Goal: Transaction & Acquisition: Purchase product/service

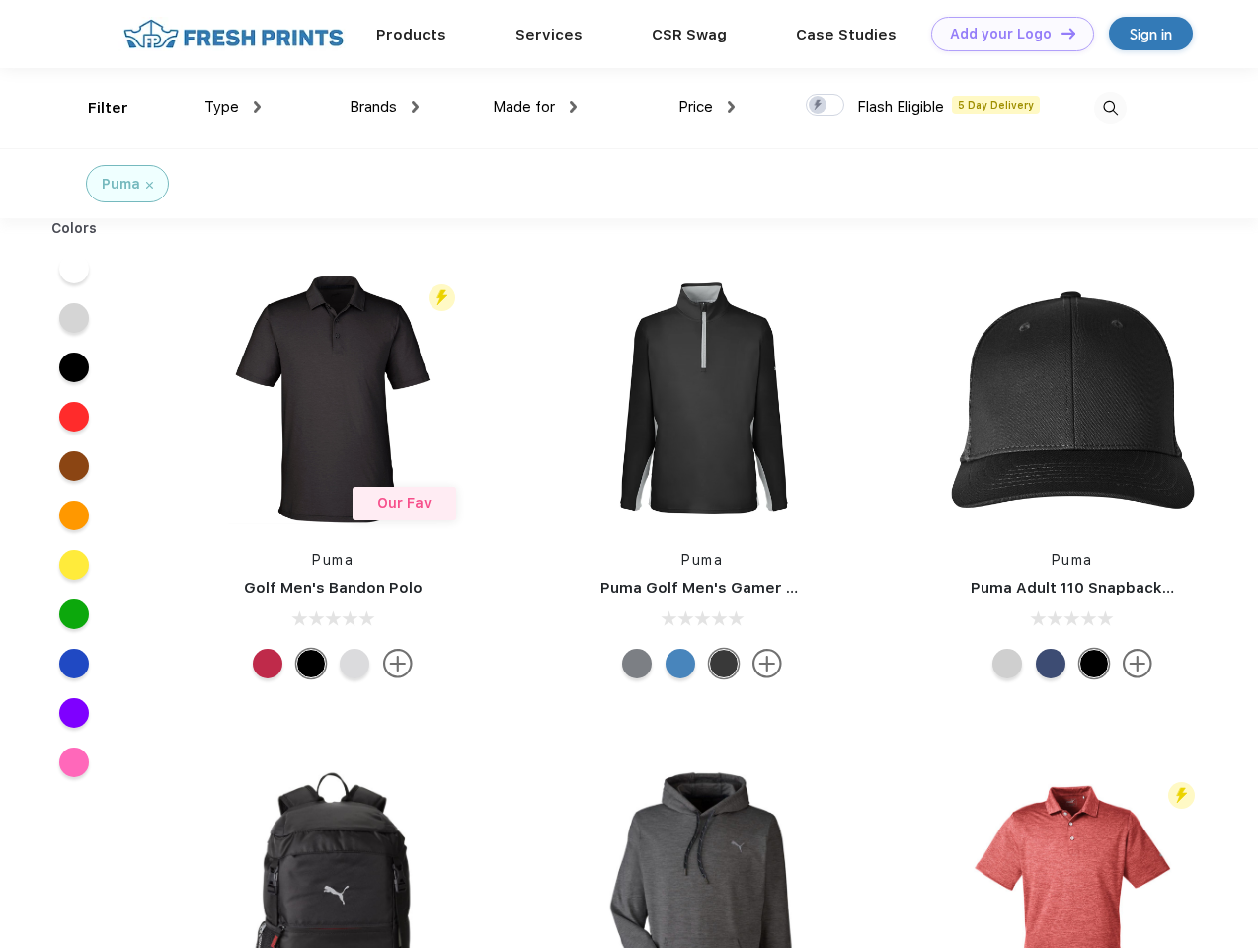
click at [1006, 34] on link "Add your Logo Design Tool" at bounding box center [1012, 34] width 163 height 35
click at [0, 0] on div "Design Tool" at bounding box center [0, 0] width 0 height 0
click at [1060, 33] on link "Add your Logo Design Tool" at bounding box center [1012, 34] width 163 height 35
click at [95, 108] on div "Filter" at bounding box center [108, 108] width 40 height 23
click at [233, 107] on span "Type" at bounding box center [221, 107] width 35 height 18
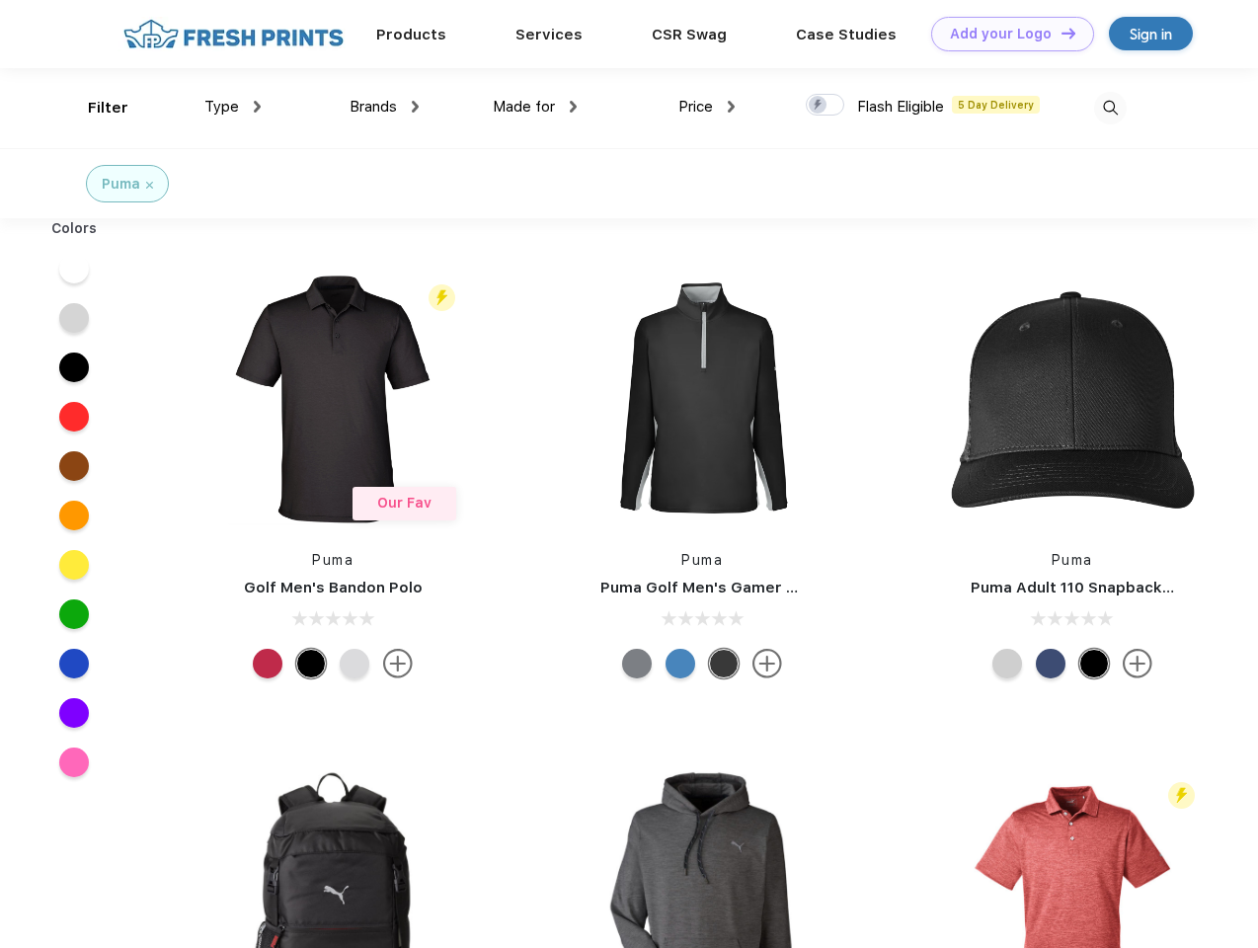
click at [384, 107] on span "Brands" at bounding box center [373, 107] width 47 height 18
click at [535, 107] on span "Made for" at bounding box center [524, 107] width 62 height 18
click at [707, 107] on span "Price" at bounding box center [696, 107] width 35 height 18
click at [826, 106] on div at bounding box center [825, 105] width 39 height 22
click at [819, 106] on input "checkbox" at bounding box center [812, 99] width 13 height 13
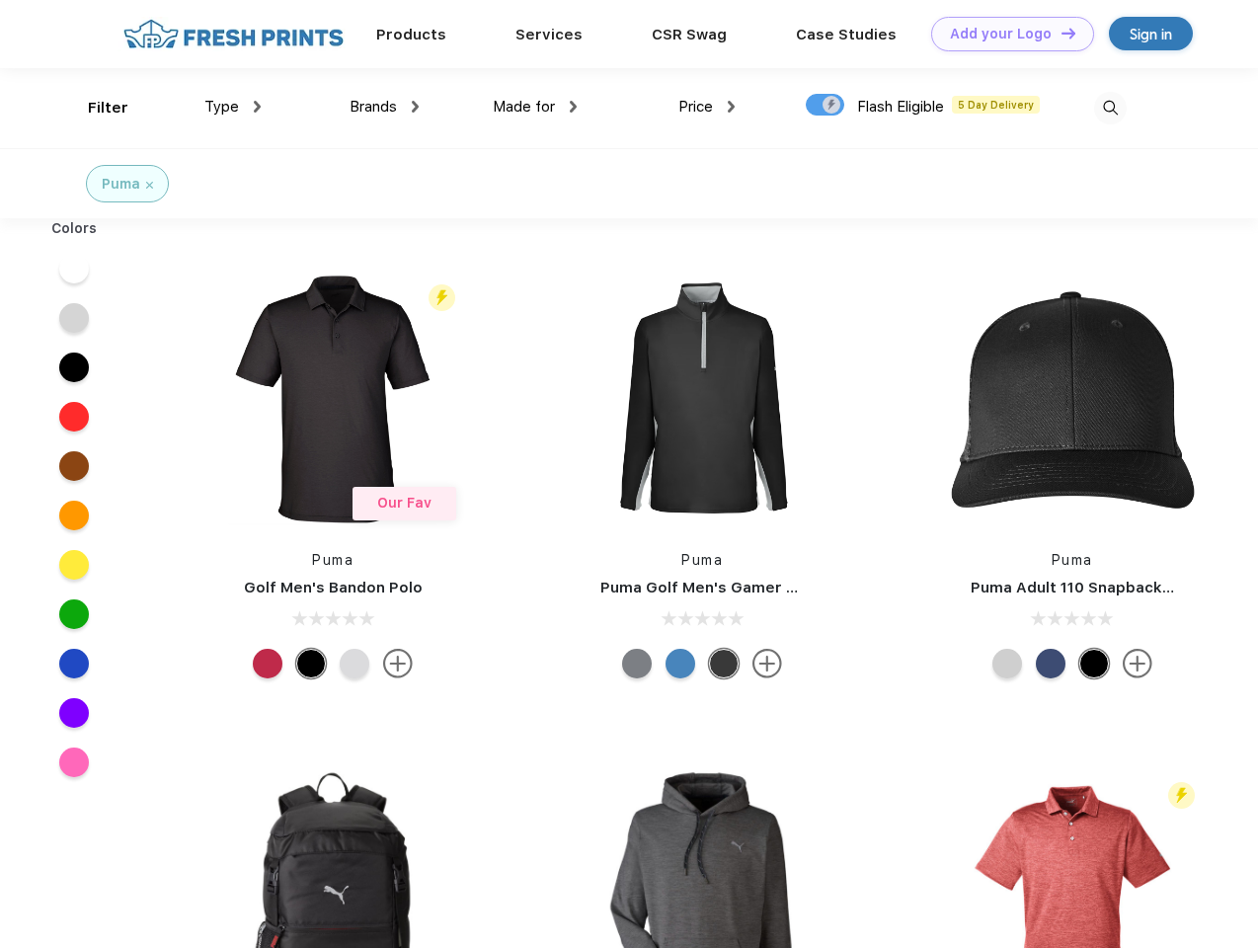
click at [1110, 108] on img at bounding box center [1110, 108] width 33 height 33
